Goal: Task Accomplishment & Management: Complete application form

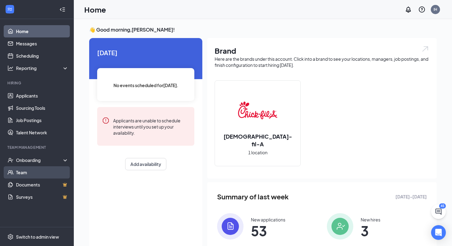
click at [51, 167] on link "Team" at bounding box center [42, 173] width 53 height 12
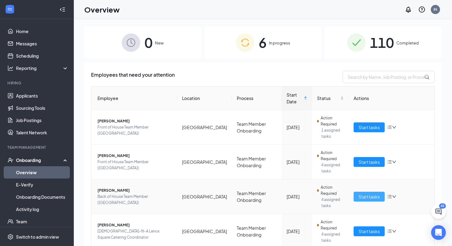
click at [372, 197] on span "Start tasks" at bounding box center [368, 197] width 21 height 7
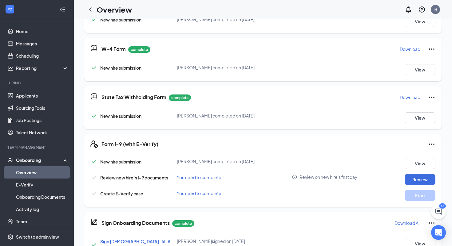
scroll to position [134, 0]
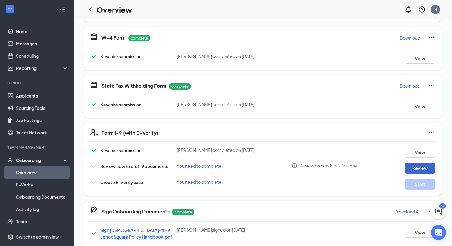
click at [420, 171] on button "Review" at bounding box center [419, 168] width 31 height 11
type input "10/20/2025"
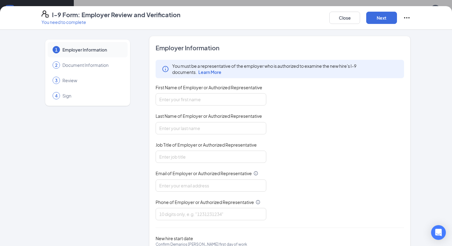
click at [196, 107] on div "You must be a representative of the employer who is authorized to examine the n…" at bounding box center [279, 140] width 248 height 161
type input "Isaac"
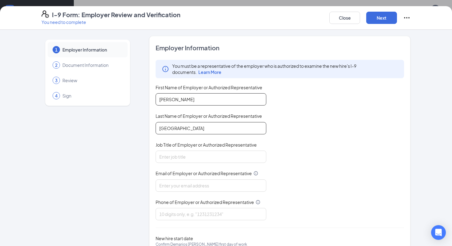
type input "Houston"
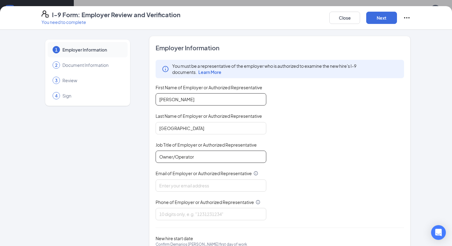
type input "Owner/Operator"
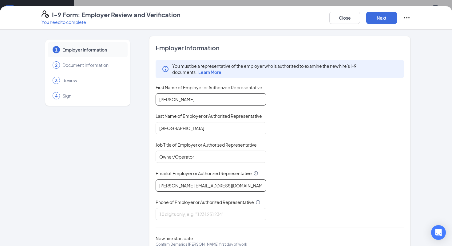
type input "isaac.houston@cfafranchisee.com"
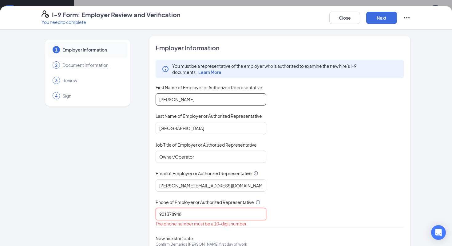
type input "9013789486"
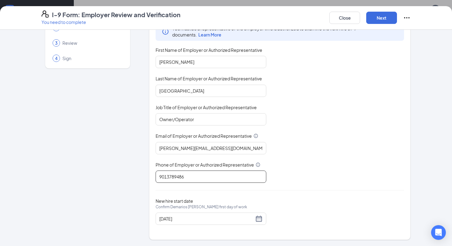
scroll to position [37, 0]
click at [382, 18] on button "Next" at bounding box center [381, 18] width 31 height 12
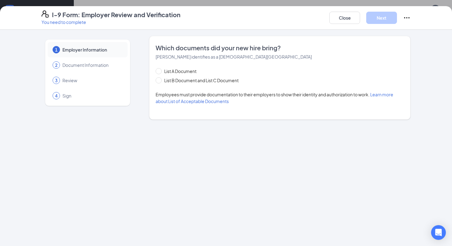
scroll to position [0, 0]
click at [202, 83] on span "List B Document and List C Document" at bounding box center [201, 80] width 79 height 7
click at [160, 82] on input "List B Document and List C Document" at bounding box center [157, 79] width 4 height 4
radio input "true"
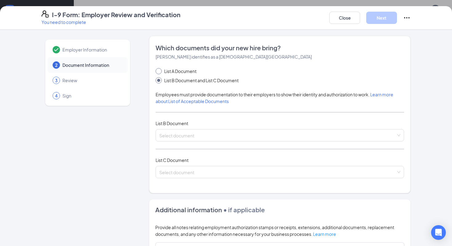
click at [173, 71] on span "List A Document" at bounding box center [180, 71] width 37 height 7
click at [160, 71] on input "List A Document" at bounding box center [157, 70] width 4 height 4
radio input "true"
radio input "false"
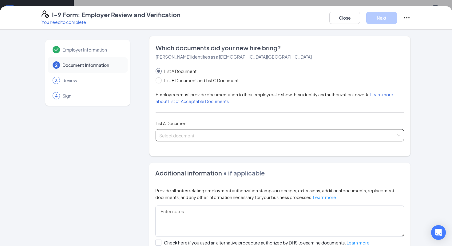
click at [179, 132] on input "search" at bounding box center [277, 134] width 237 height 9
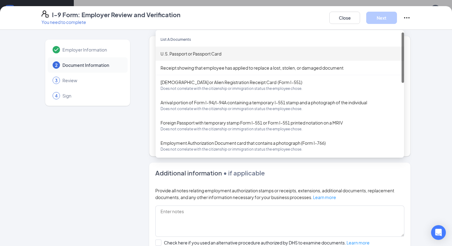
click at [184, 53] on div "U.S. Passport or Passport Card" at bounding box center [279, 53] width 238 height 7
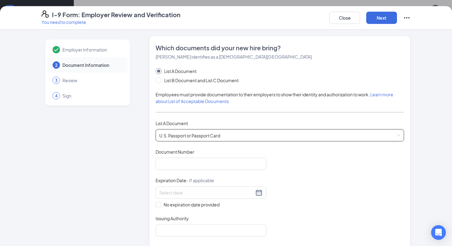
click at [185, 170] on div "Document Title U.S. Passport or Passport Card Document Number Expiration Date -…" at bounding box center [279, 193] width 248 height 88
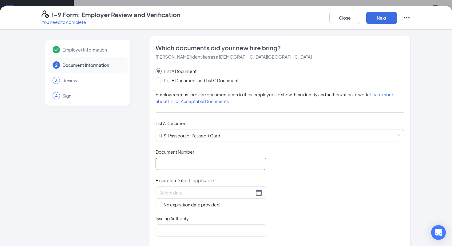
click at [185, 163] on input "Document Number" at bounding box center [210, 164] width 111 height 12
type input "663742830"
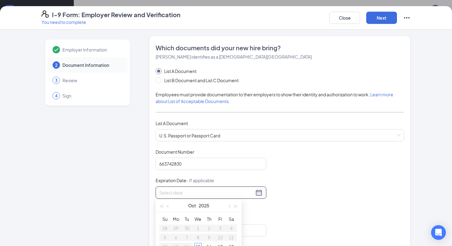
click at [168, 193] on input at bounding box center [206, 193] width 95 height 7
click at [235, 204] on button "button" at bounding box center [235, 206] width 7 height 12
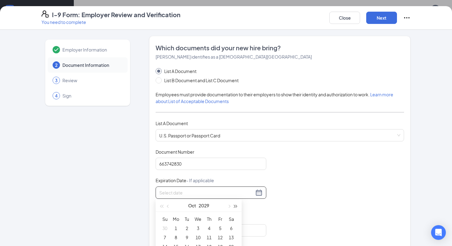
click at [235, 204] on button "button" at bounding box center [235, 206] width 7 height 12
click at [168, 207] on span "button" at bounding box center [168, 206] width 3 height 3
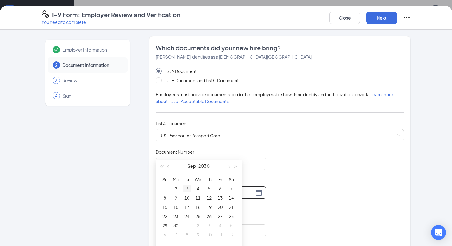
scroll to position [40, 0]
type input "10/01/2030"
type input "09/30/2030"
type input "09/23/2030"
type input "09/24/2030"
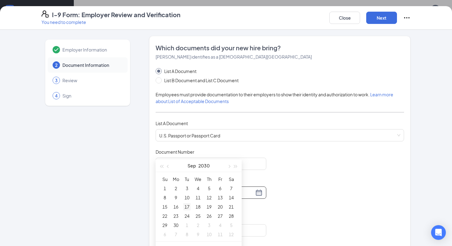
type input "09/17/2030"
type input "09/18/2030"
type input "09/25/2030"
type input "10/01/2030"
type input "09/24/2030"
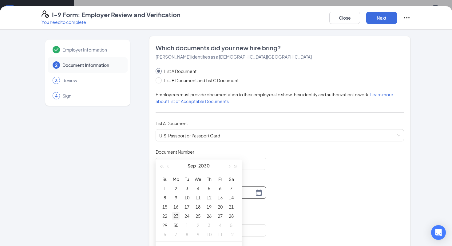
type input "09/23/2030"
type input "09/30/2030"
type input "10/01/2030"
type input "09/30/2030"
type input "10/07/2030"
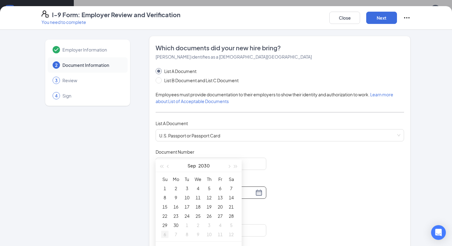
type input "10/06/2030"
type input "09/29/2030"
click at [166, 226] on div "29" at bounding box center [164, 225] width 7 height 7
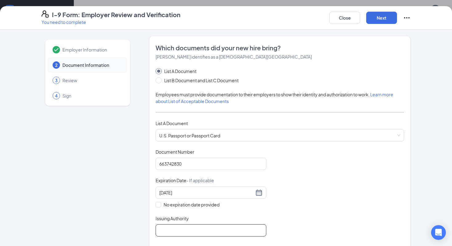
click at [177, 228] on input "Issuing Authority" at bounding box center [210, 231] width 111 height 12
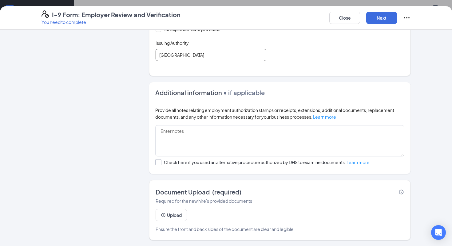
scroll to position [175, 0]
type input "United States of America"
click at [176, 213] on button "Upload" at bounding box center [170, 216] width 31 height 12
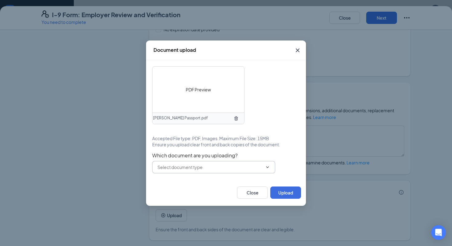
click at [197, 167] on input "text" at bounding box center [209, 167] width 105 height 7
click at [193, 178] on div "U.S. Passport or Passport Card" at bounding box center [192, 179] width 61 height 7
type input "U.S. Passport or Passport Card"
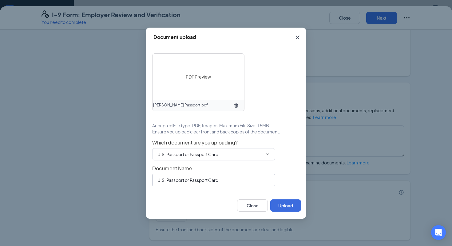
click at [224, 182] on input "U.S. Passport or Passport Card" at bounding box center [213, 180] width 123 height 12
type input "Demarios' Passport"
click at [292, 206] on button "Upload" at bounding box center [285, 206] width 31 height 12
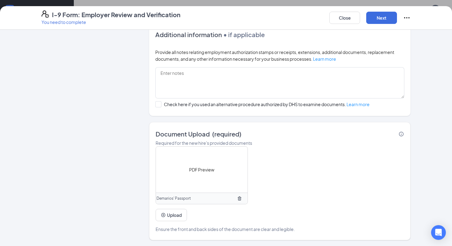
scroll to position [233, 0]
click at [386, 16] on button "Next" at bounding box center [381, 18] width 31 height 12
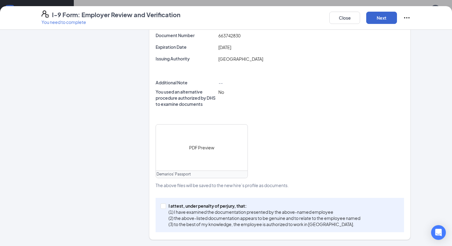
scroll to position [170, 0]
click at [167, 201] on div "I attest, under penalty of perjury, that: (1) I have examined the documentation…" at bounding box center [279, 216] width 248 height 34
click at [164, 207] on input "I attest, under penalty of perjury, that: (1) I have examined the documentation…" at bounding box center [162, 206] width 4 height 4
checkbox input "true"
click at [386, 14] on button "Next" at bounding box center [381, 18] width 31 height 12
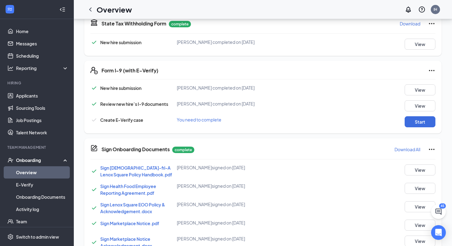
scroll to position [158, 0]
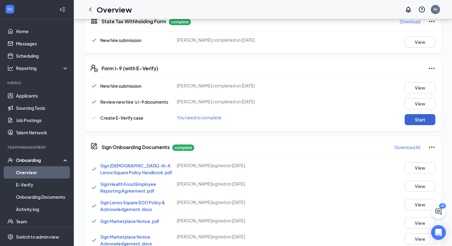
click at [411, 117] on button "Start" at bounding box center [419, 119] width 31 height 11
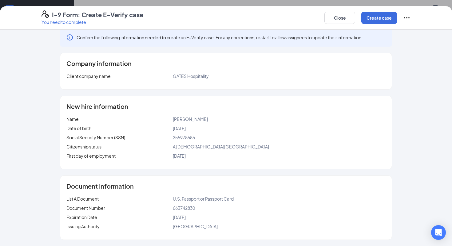
scroll to position [8, 0]
click at [375, 20] on button "Create case" at bounding box center [379, 18] width 36 height 12
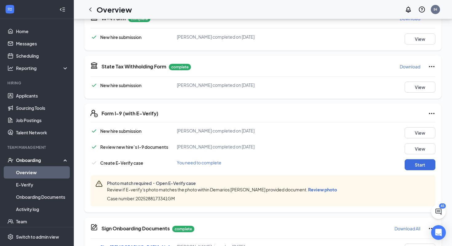
scroll to position [114, 0]
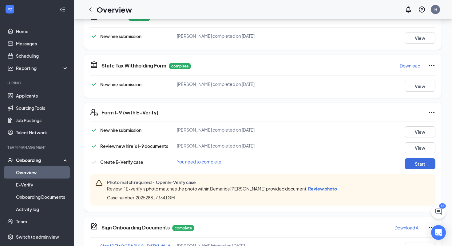
click at [308, 189] on span "Review photo" at bounding box center [322, 189] width 29 height 6
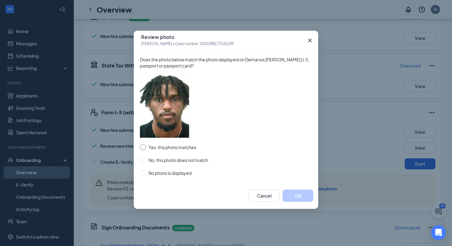
click at [145, 148] on span at bounding box center [143, 147] width 6 height 6
click at [145, 148] on input "Yes, this photo matches" at bounding box center [143, 147] width 6 height 6
radio input "true"
click at [292, 197] on button "OK" at bounding box center [297, 196] width 31 height 12
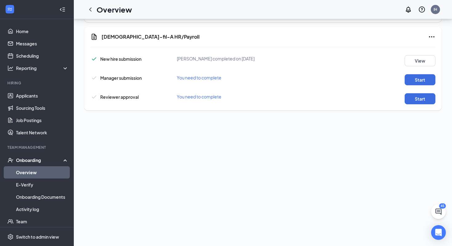
scroll to position [287, 0]
click at [421, 75] on button "Start" at bounding box center [419, 78] width 31 height 11
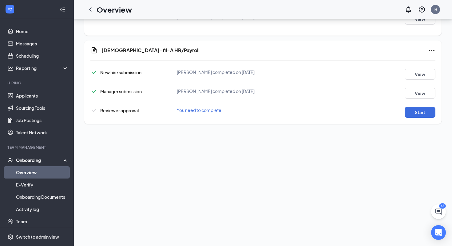
scroll to position [255, 0]
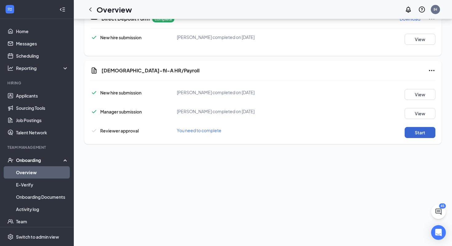
click at [421, 135] on button "Start" at bounding box center [419, 132] width 31 height 11
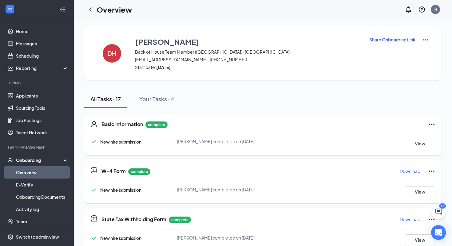
scroll to position [0, 0]
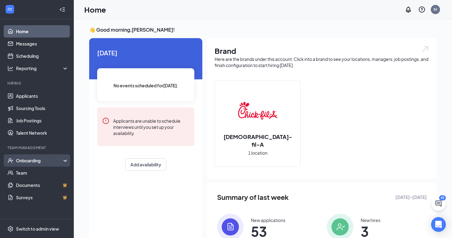
click at [42, 155] on div "Onboarding" at bounding box center [37, 160] width 74 height 12
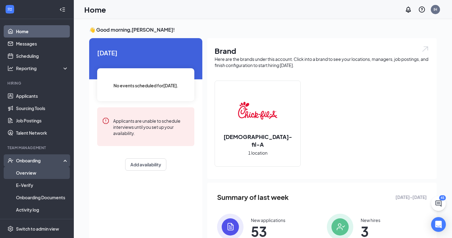
click at [35, 172] on link "Overview" at bounding box center [42, 173] width 53 height 12
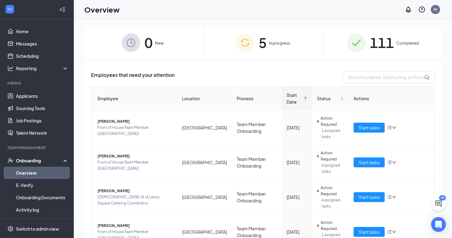
click at [264, 38] on span "5" at bounding box center [262, 42] width 8 height 21
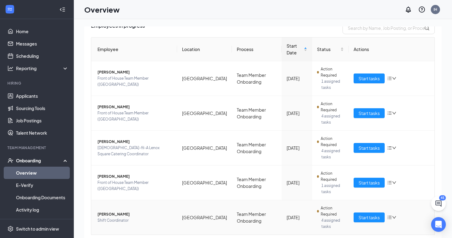
scroll to position [46, 0]
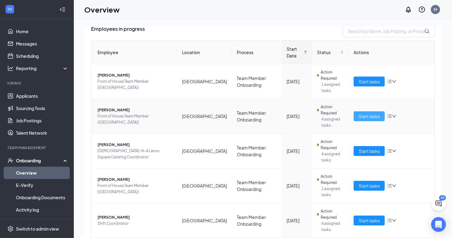
click at [370, 117] on span "Start tasks" at bounding box center [368, 116] width 21 height 7
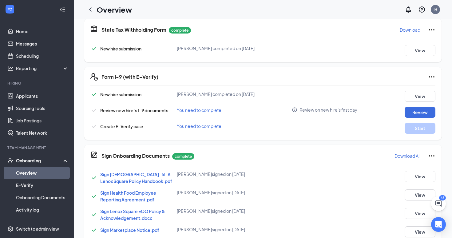
scroll to position [192, 0]
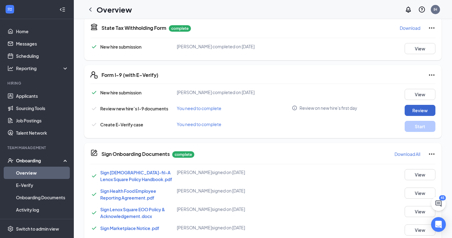
click at [410, 110] on button "Review" at bounding box center [419, 110] width 31 height 11
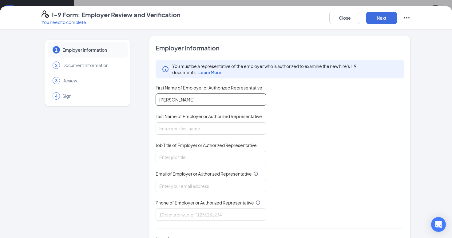
type input "Isaac"
type input "Houston"
type input "Owner/Operator"
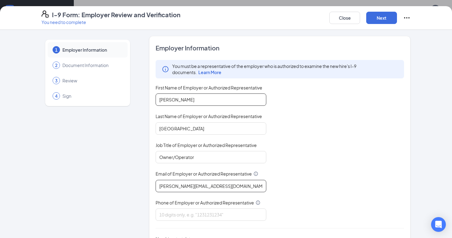
type input "isaac.houston@cfafranchisee.com"
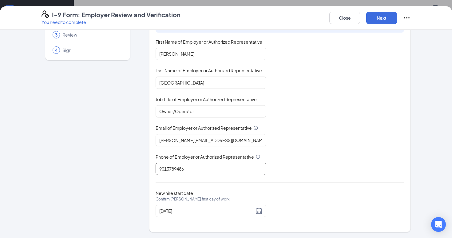
scroll to position [45, 0]
type input "9013789486"
click at [214, 222] on div "Employer Information You must be a representative of the employer who is author…" at bounding box center [279, 111] width 248 height 226
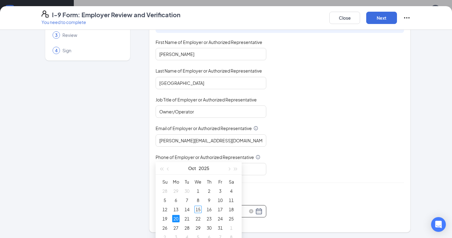
scroll to position [56, 0]
type input "10/17/2025"
click at [221, 208] on div "17" at bounding box center [219, 209] width 7 height 7
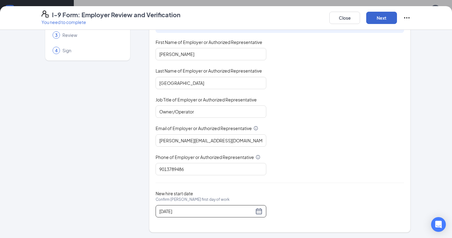
click at [381, 17] on button "Next" at bounding box center [381, 18] width 31 height 12
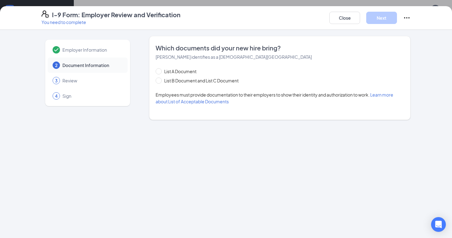
scroll to position [0, 0]
click at [174, 83] on span "List B Document and List C Document" at bounding box center [201, 80] width 79 height 7
click at [160, 82] on input "List B Document and List C Document" at bounding box center [157, 79] width 4 height 4
radio input "true"
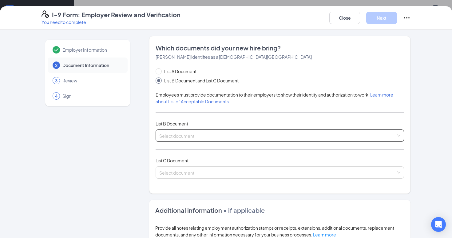
click at [168, 133] on input "search" at bounding box center [277, 134] width 237 height 9
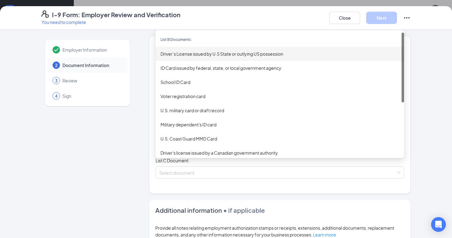
click at [180, 59] on div "Driver’s License issued by U.S State or outlying US possession" at bounding box center [279, 54] width 248 height 14
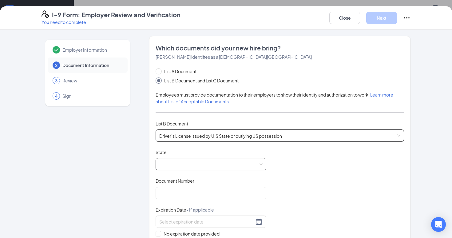
click at [186, 161] on span at bounding box center [210, 164] width 103 height 12
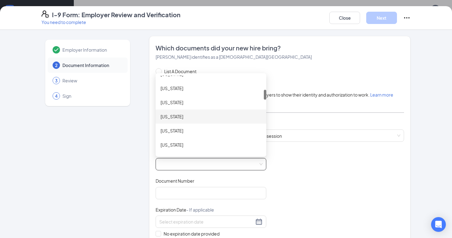
scroll to position [108, 0]
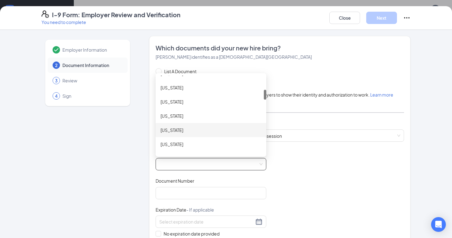
click at [180, 132] on div "Georgia" at bounding box center [210, 130] width 101 height 7
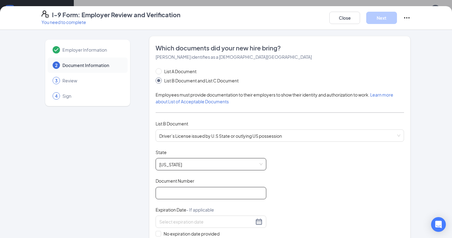
click at [189, 190] on input "Document Number" at bounding box center [210, 193] width 111 height 12
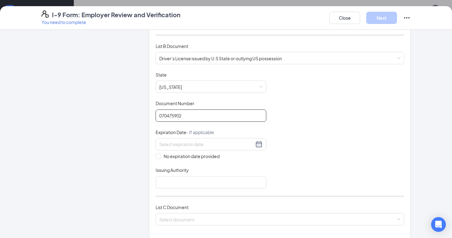
scroll to position [83, 0]
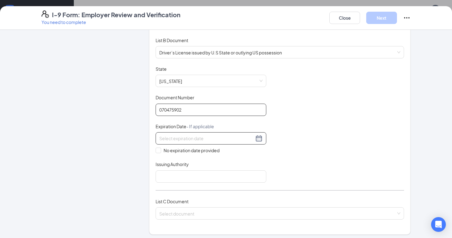
type input "070475902"
click at [196, 140] on input at bounding box center [206, 138] width 95 height 7
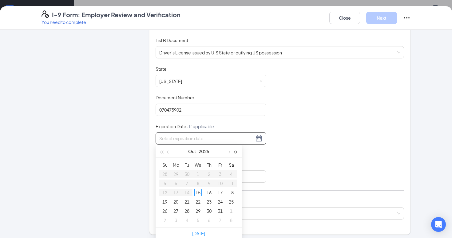
click at [236, 152] on span "button" at bounding box center [235, 152] width 3 height 3
click at [169, 152] on span "button" at bounding box center [168, 152] width 3 height 3
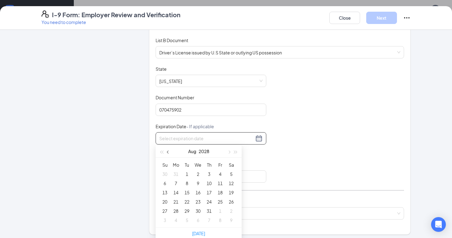
click at [169, 152] on span "button" at bounding box center [168, 152] width 3 height 3
click at [229, 151] on button "button" at bounding box center [228, 151] width 7 height 12
type input "06/30/2028"
type input "07/07/2028"
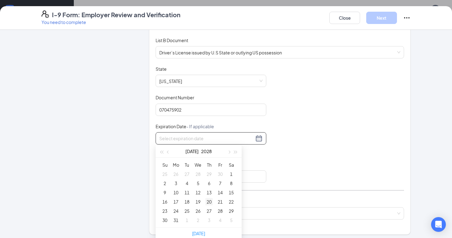
type input "07/13/2028"
type input "07/20/2028"
type input "07/27/2028"
type input "07/26/2028"
type input "08/02/2028"
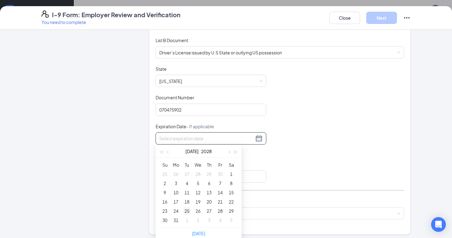
type input "08/01/2028"
type input "07/25/2028"
type input "07/20/2028"
type input "07/21/2028"
type input "07/28/2028"
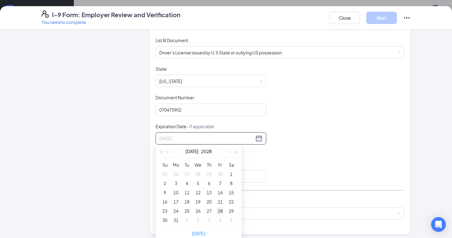
click at [221, 209] on div "28" at bounding box center [219, 210] width 7 height 7
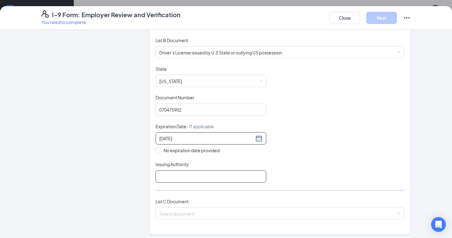
click at [183, 173] on input "Issuing Authority" at bounding box center [210, 176] width 111 height 12
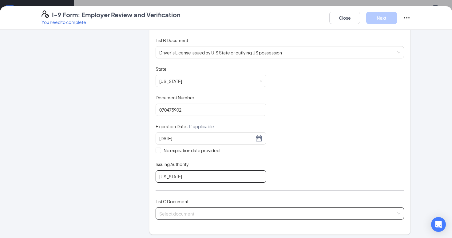
type input "Georgia"
click at [210, 210] on input "search" at bounding box center [277, 211] width 237 height 9
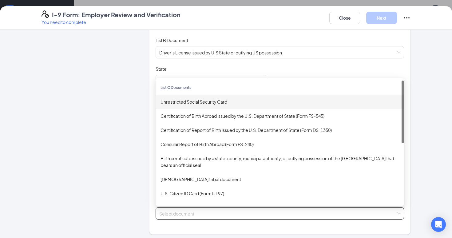
click at [183, 104] on div "Unrestricted Social Security Card" at bounding box center [279, 102] width 248 height 14
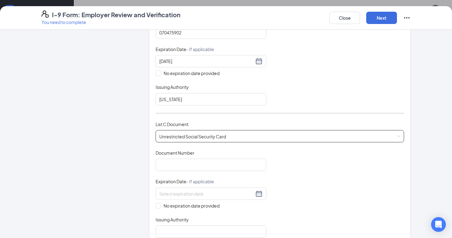
scroll to position [161, 0]
click at [186, 164] on input "Document Number" at bounding box center [210, 164] width 111 height 12
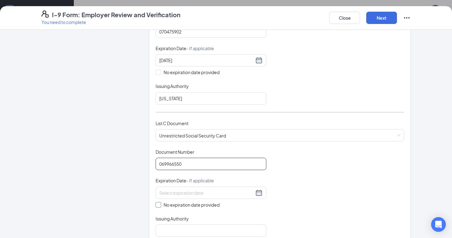
type input "069966550"
click at [158, 204] on input "No expiration date provided" at bounding box center [157, 204] width 4 height 4
checkbox input "true"
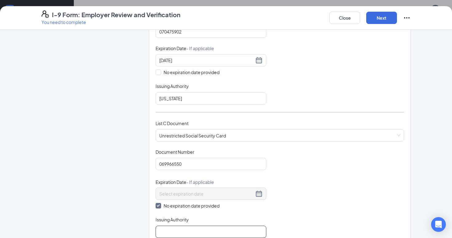
click at [169, 226] on input "Issuing Authority" at bounding box center [210, 231] width 111 height 12
type input "Social Security Administration"
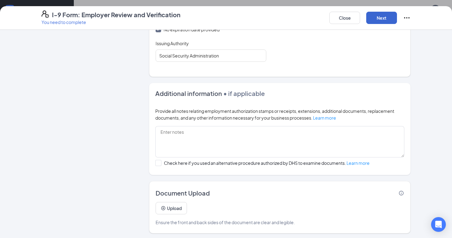
click at [382, 22] on button "Next" at bounding box center [381, 18] width 31 height 12
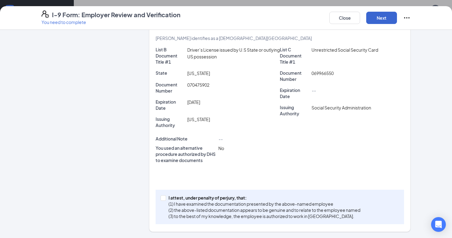
scroll to position [145, 0]
click at [167, 199] on span "I attest, under penalty of perjury, that: (1) I have examined the documentation…" at bounding box center [264, 207] width 197 height 25
click at [165, 199] on input "I attest, under penalty of perjury, that: (1) I have examined the documentation…" at bounding box center [162, 197] width 4 height 4
checkbox input "true"
click at [386, 16] on button "Next" at bounding box center [381, 18] width 31 height 12
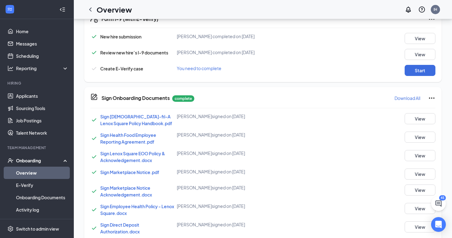
scroll to position [89, 0]
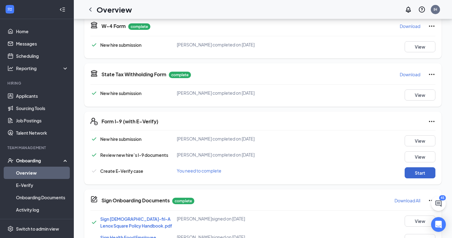
click at [416, 173] on button "Start" at bounding box center [419, 172] width 31 height 11
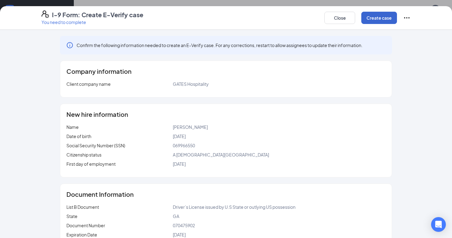
click at [373, 21] on button "Create case" at bounding box center [379, 18] width 36 height 12
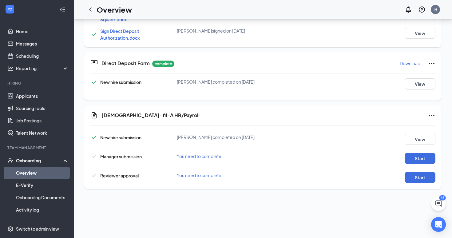
scroll to position [209, 0]
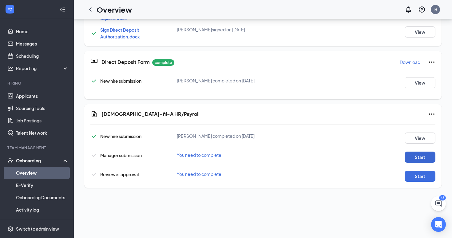
click at [414, 158] on button "Start" at bounding box center [419, 156] width 31 height 11
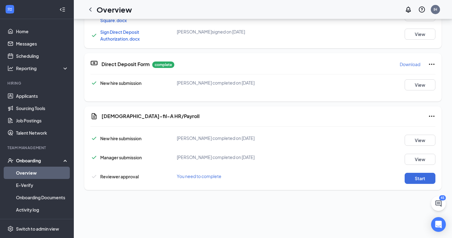
scroll to position [270, 0]
click at [416, 182] on button "Start" at bounding box center [419, 178] width 31 height 11
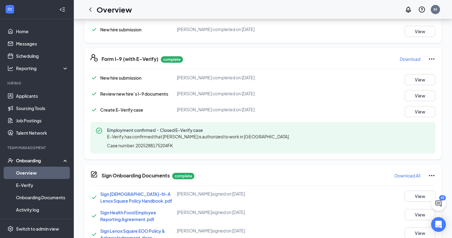
scroll to position [0, 0]
